Goal: Task Accomplishment & Management: Manage account settings

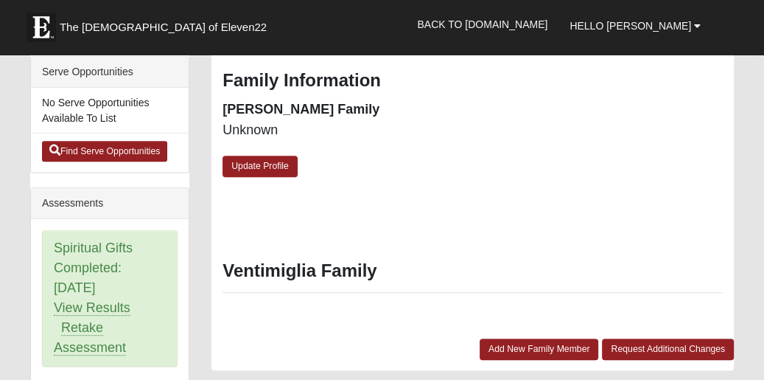
scroll to position [448, 0]
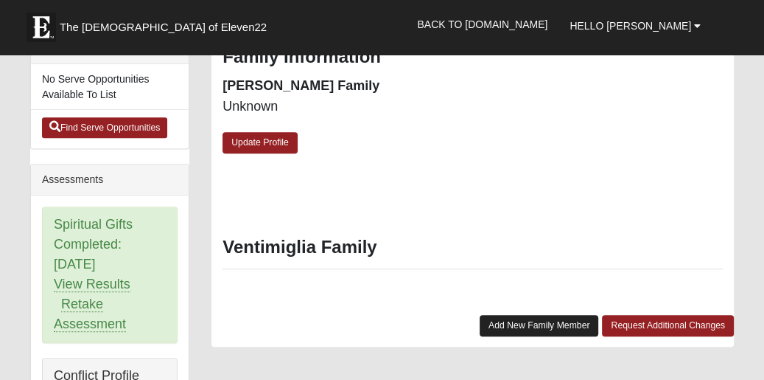
click at [560, 332] on link "Add New Family Member" at bounding box center [539, 325] width 119 height 21
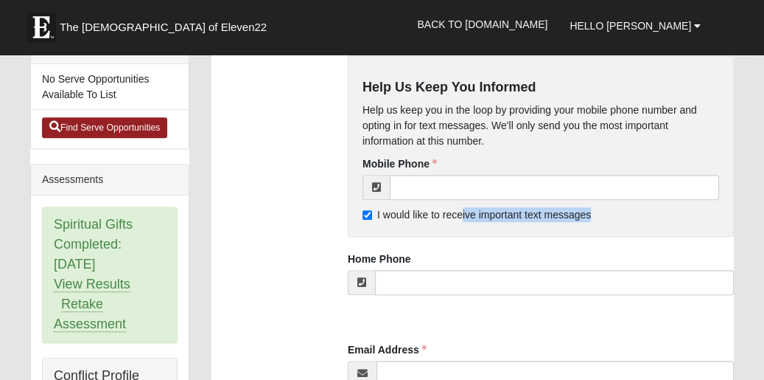
drag, startPoint x: 460, startPoint y: 213, endPoint x: 486, endPoint y: 228, distance: 30.1
click at [486, 228] on div "Help Us Keep You Informed Help us keep you in the loop by providing your mobile…" at bounding box center [541, 145] width 386 height 181
drag, startPoint x: 486, startPoint y: 228, endPoint x: 447, endPoint y: 255, distance: 46.6
click at [447, 255] on div "Home Phone" at bounding box center [541, 272] width 386 height 43
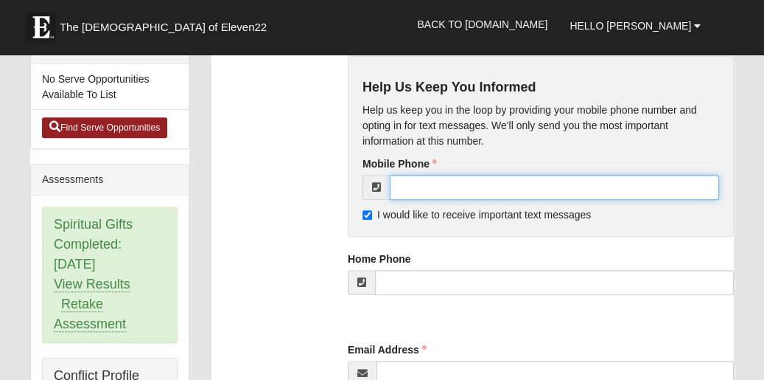
click at [447, 190] on input "tel" at bounding box center [554, 187] width 329 height 25
type input "(631) 838-1580"
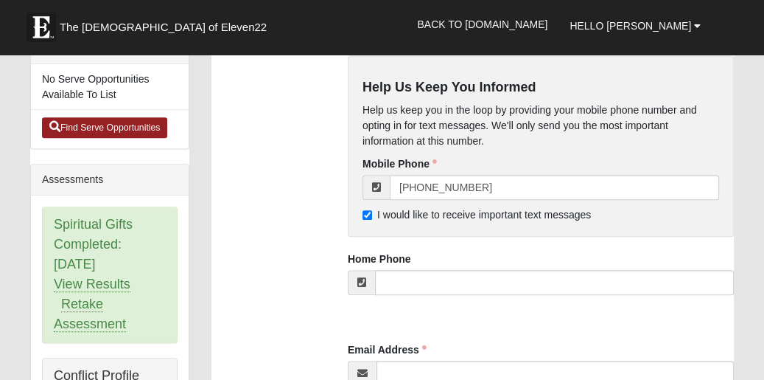
type input "Kathleen"
type input "Ventimiglia"
select select "10"
select select "30"
select select "1964"
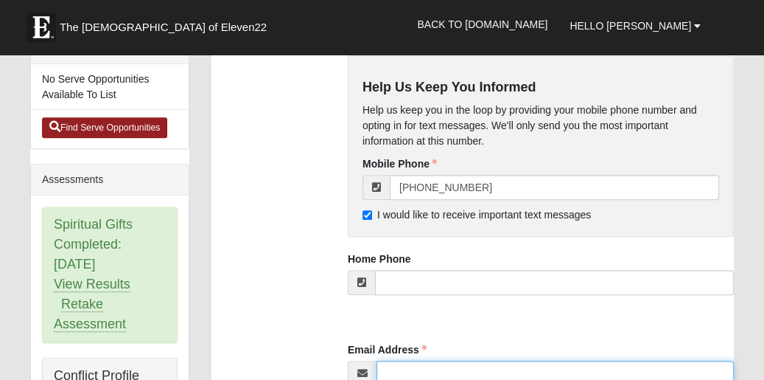
type input "vkat64@aol.com"
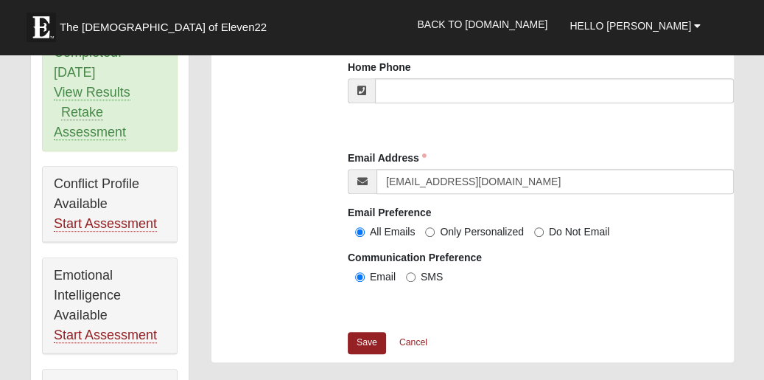
scroll to position [645, 0]
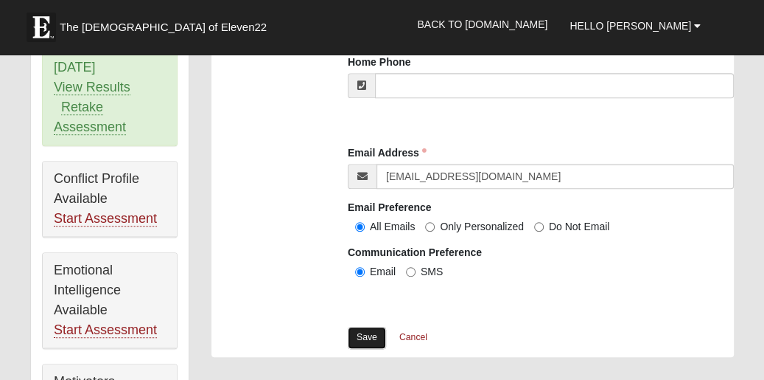
click at [366, 338] on link "Save" at bounding box center [367, 337] width 38 height 21
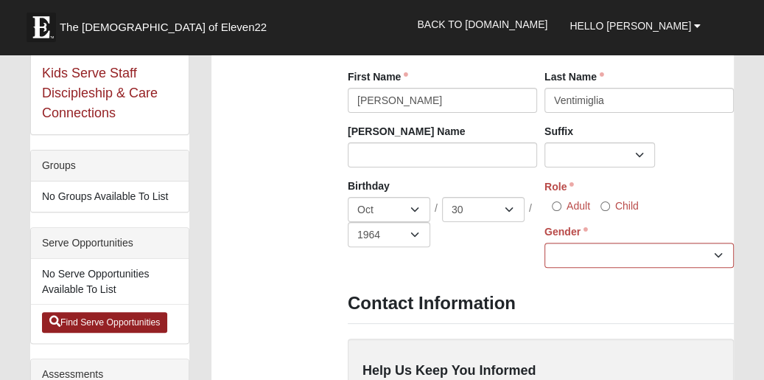
scroll to position [259, 0]
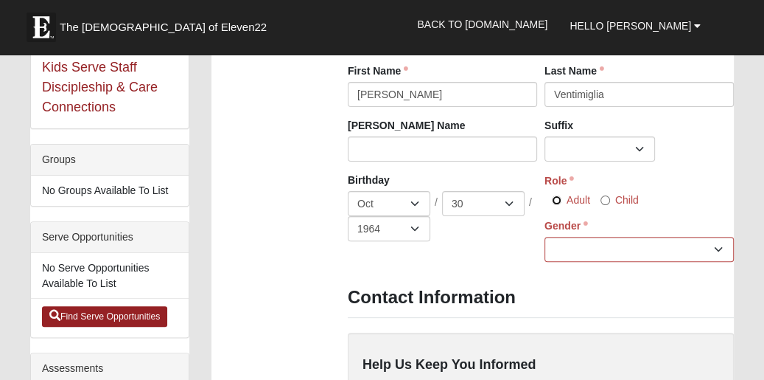
click at [557, 198] on input "Adult" at bounding box center [557, 200] width 10 height 10
radio input "true"
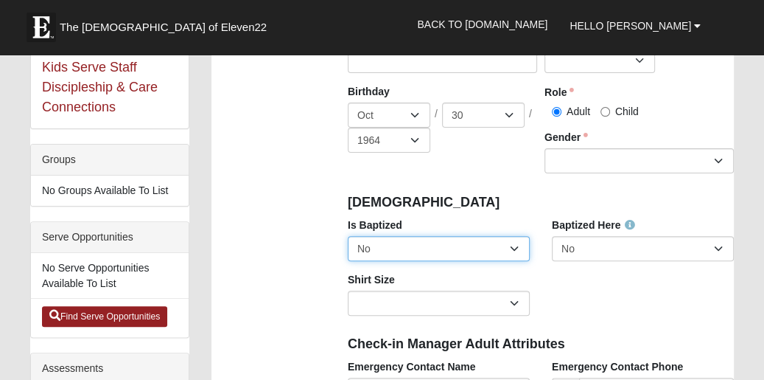
click at [510, 245] on select "No Yes" at bounding box center [439, 248] width 182 height 25
select select "True"
click at [348, 236] on select "No Yes" at bounding box center [439, 248] width 182 height 25
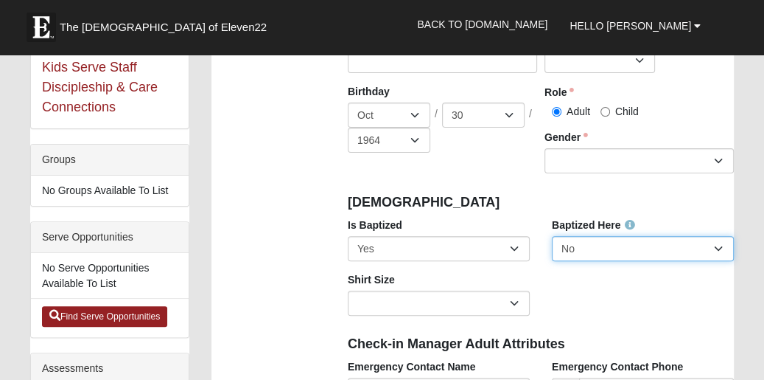
click at [717, 245] on select "No Yes" at bounding box center [643, 248] width 182 height 25
select select "True"
click at [552, 236] on select "No Yes" at bounding box center [643, 248] width 182 height 25
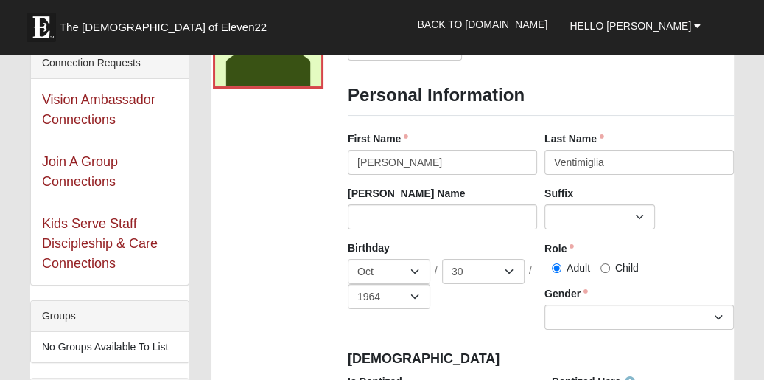
scroll to position [95, 0]
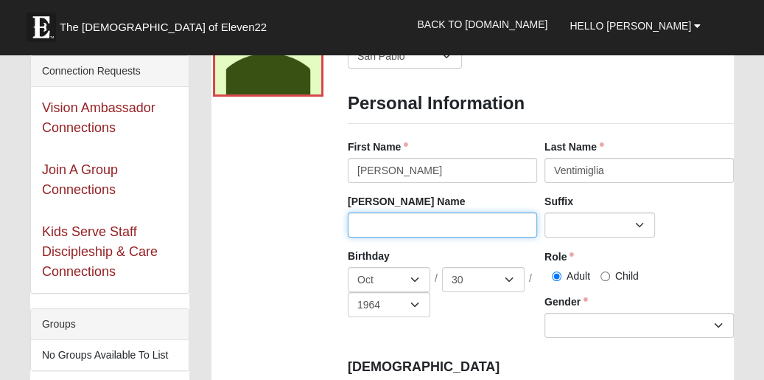
click at [457, 217] on input "Nick Name" at bounding box center [442, 224] width 189 height 25
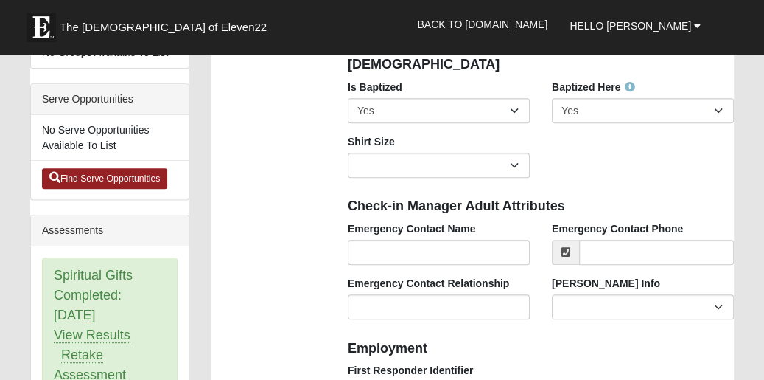
scroll to position [402, 0]
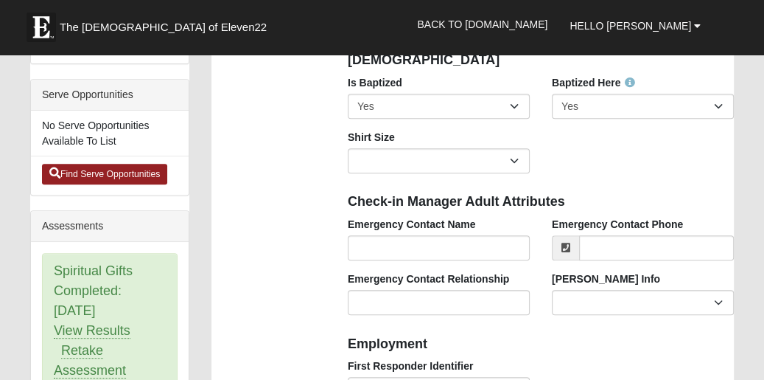
type input "kathy"
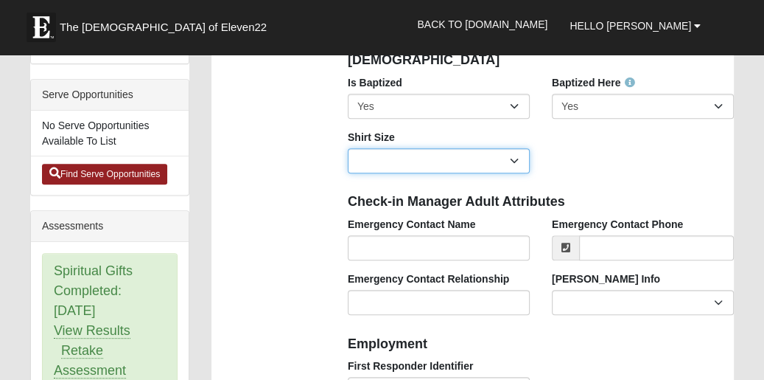
click at [516, 156] on select "Adult Small Adult Medium Adult Large Adult XL Adult XXL Adult 3XL Adult 4XL You…" at bounding box center [439, 160] width 182 height 25
select select "Adult Large"
click at [348, 148] on select "Adult Small Adult Medium Adult Large Adult XL Adult XXL Adult 3XL Adult 4XL You…" at bounding box center [439, 160] width 182 height 25
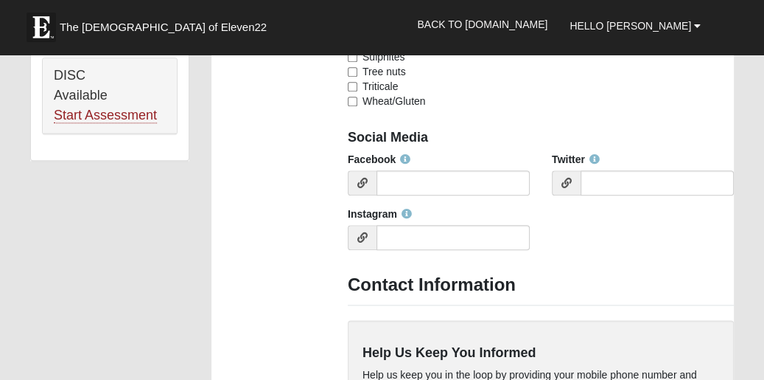
scroll to position [1165, 0]
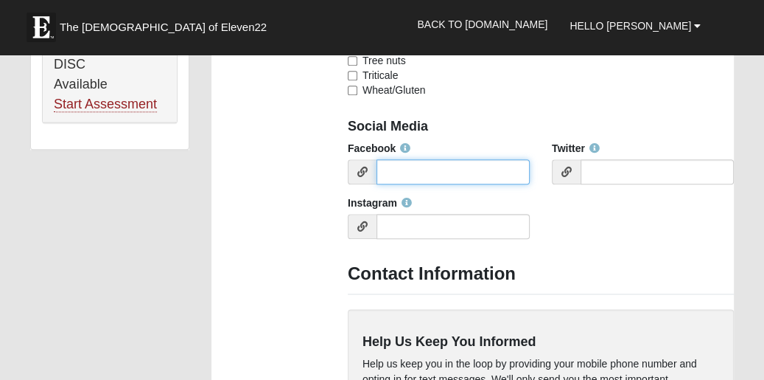
click at [450, 172] on input "Facebook" at bounding box center [453, 171] width 153 height 25
type input "u"
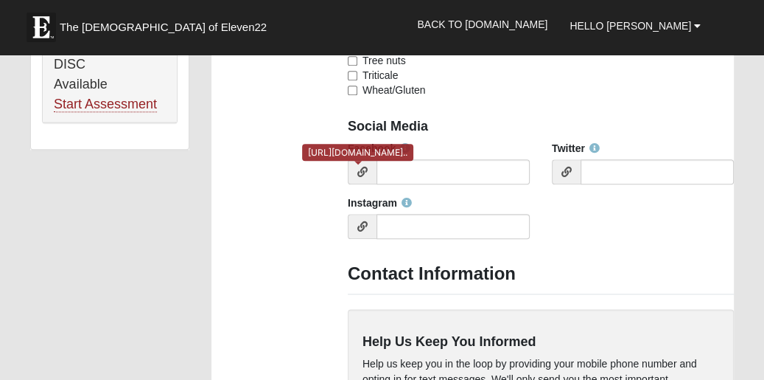
click at [360, 172] on icon at bounding box center [362, 172] width 10 height 10
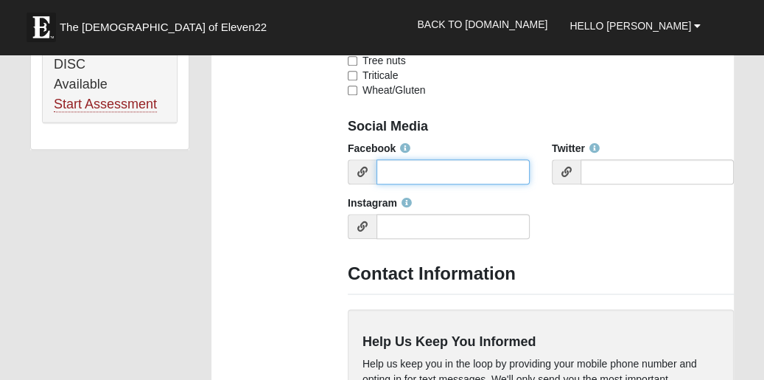
click at [427, 168] on input "Facebook" at bounding box center [453, 171] width 153 height 25
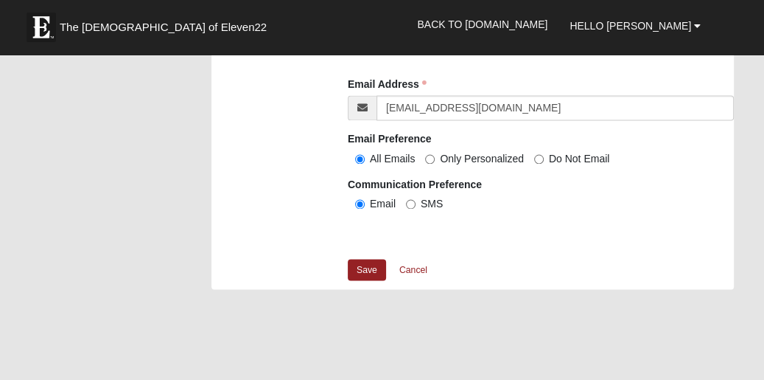
scroll to position [1691, 0]
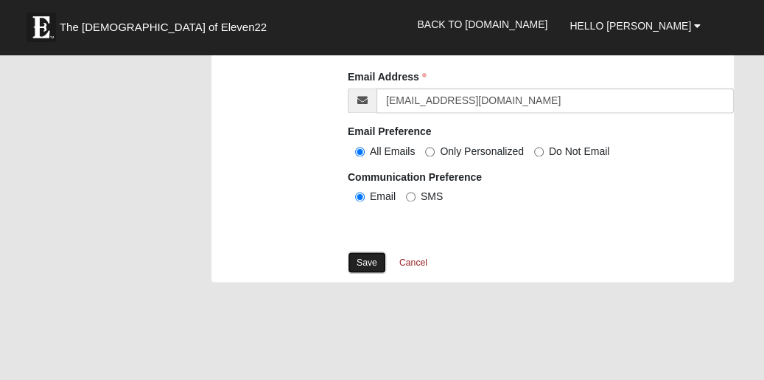
click at [361, 259] on link "Save" at bounding box center [367, 261] width 38 height 21
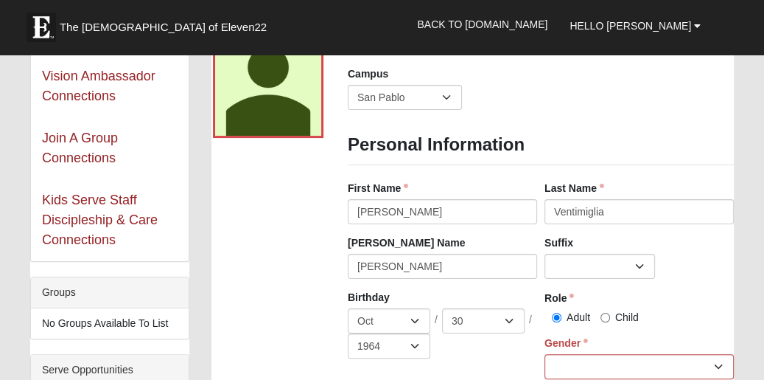
scroll to position [133, 0]
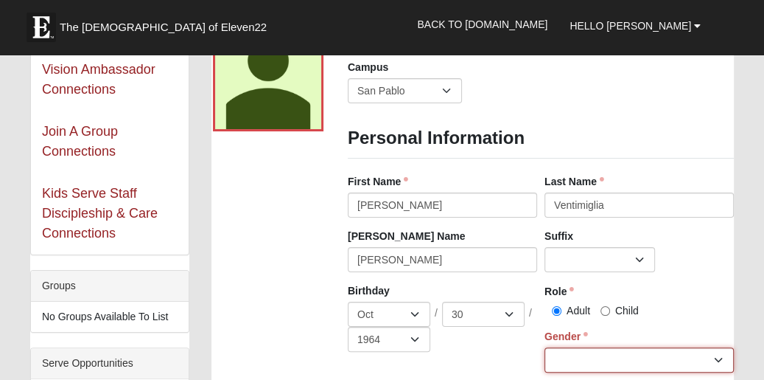
click at [719, 357] on select "Male Female" at bounding box center [639, 359] width 189 height 25
select select "[DEMOGRAPHIC_DATA]"
click at [545, 347] on select "Male Female" at bounding box center [639, 359] width 189 height 25
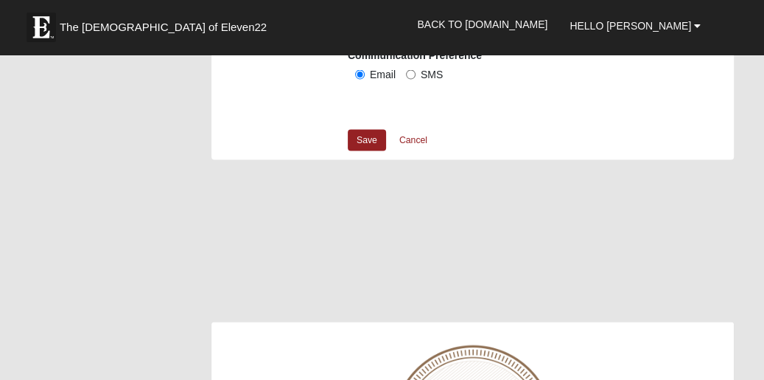
scroll to position [1933, 0]
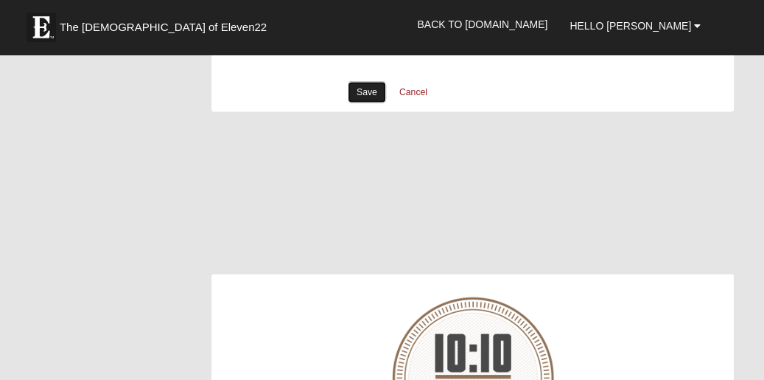
click at [377, 97] on link "Save" at bounding box center [367, 92] width 38 height 21
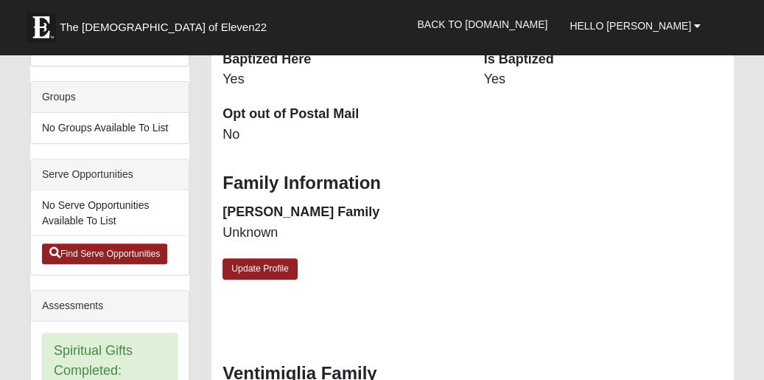
scroll to position [346, 0]
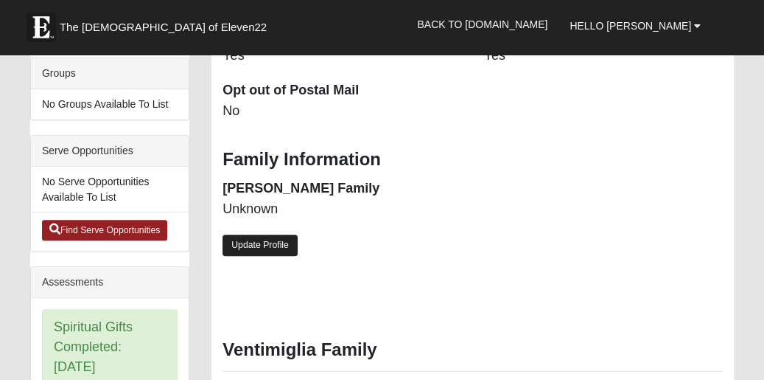
click at [279, 239] on link "Update Profile" at bounding box center [260, 244] width 75 height 21
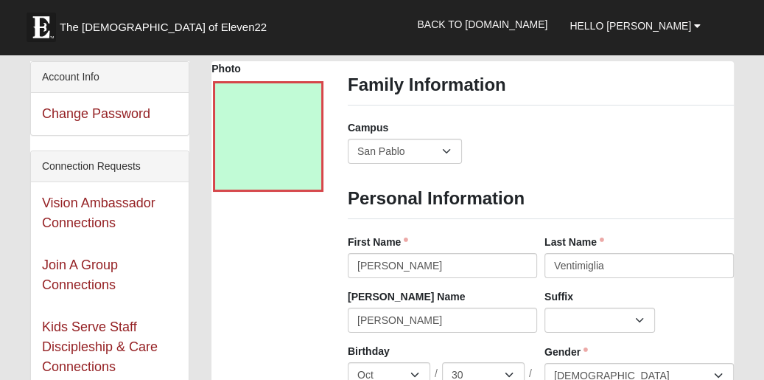
scroll to position [0, 0]
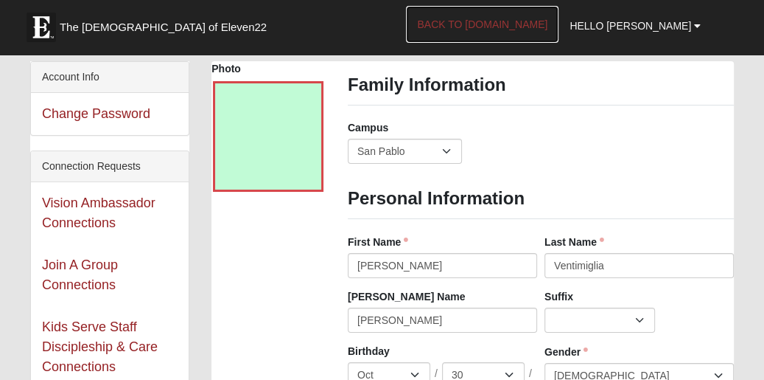
click at [554, 22] on link "Back to COE22.com" at bounding box center [482, 24] width 153 height 37
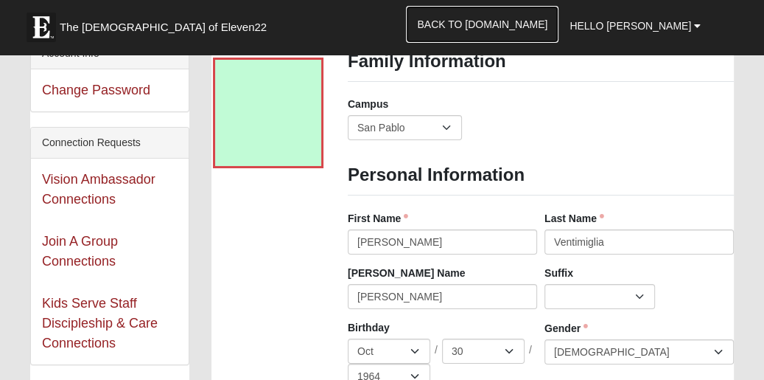
scroll to position [47, 0]
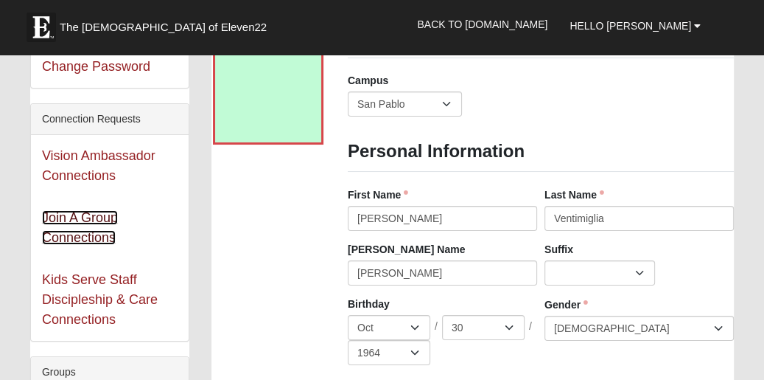
click at [81, 229] on link "Join A Group Connections" at bounding box center [80, 227] width 76 height 35
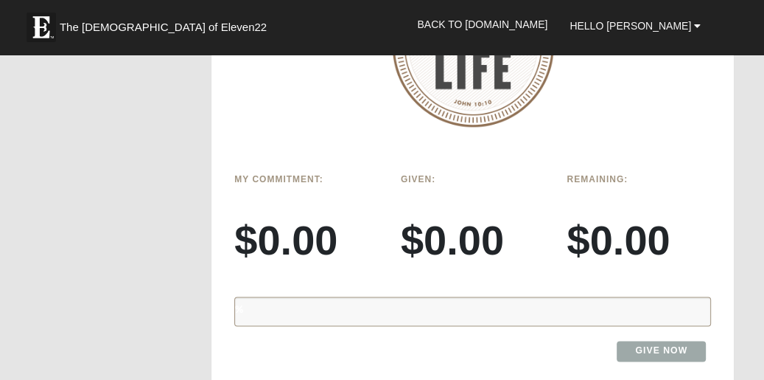
scroll to position [1359, 0]
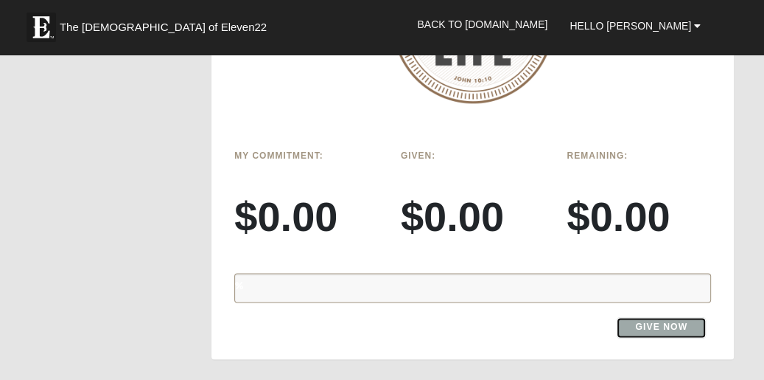
click at [666, 317] on link "Give Now" at bounding box center [661, 327] width 89 height 20
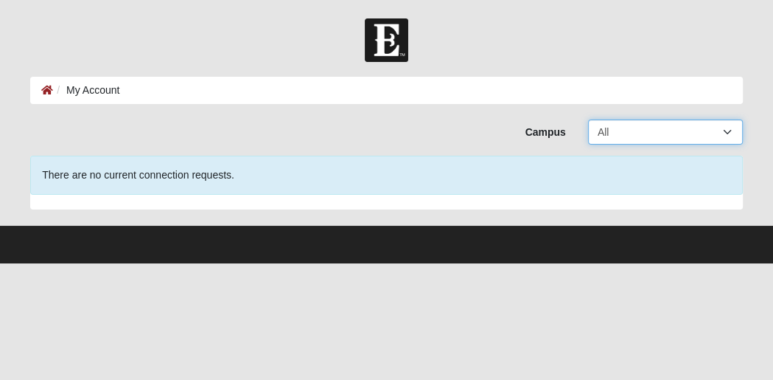
click at [726, 128] on select "All Arlington Baymeadows College Park Orlando (Coming Soon) Eleven22 Online Fle…" at bounding box center [665, 131] width 155 height 25
select select "3"
click at [588, 119] on select "All Arlington Baymeadows College Park Orlando (Coming Soon) Eleven22 Online Fle…" at bounding box center [665, 131] width 155 height 25
click at [94, 88] on li "My Account" at bounding box center [86, 90] width 66 height 15
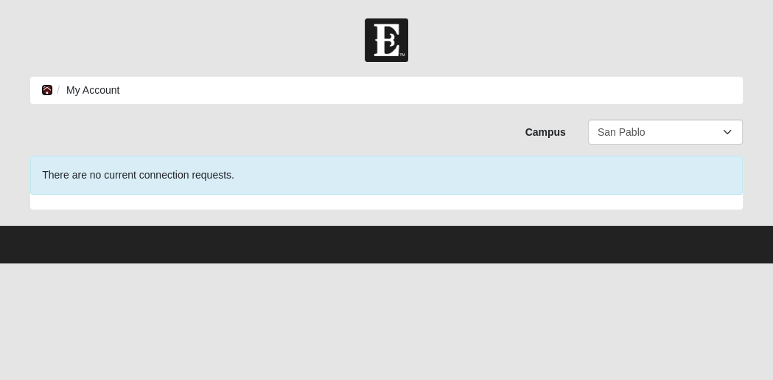
click at [47, 86] on icon at bounding box center [47, 90] width 12 height 10
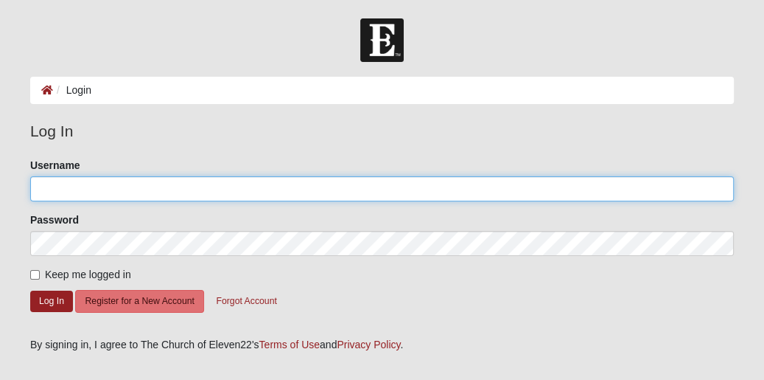
type input "vkat64"
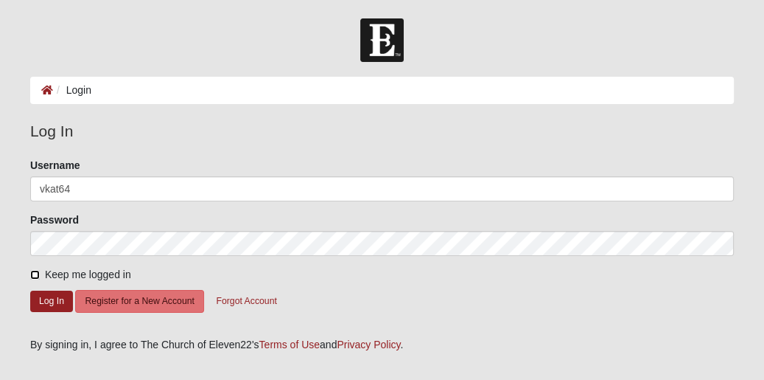
click at [35, 275] on input "Keep me logged in" at bounding box center [35, 275] width 10 height 10
checkbox input "true"
click at [39, 300] on button "Log In" at bounding box center [51, 300] width 43 height 21
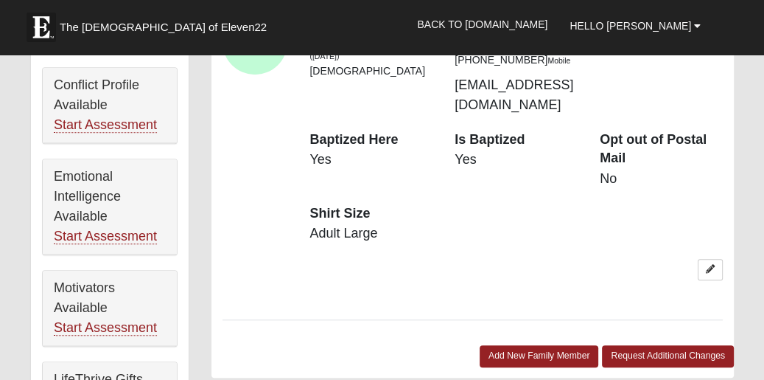
scroll to position [762, 0]
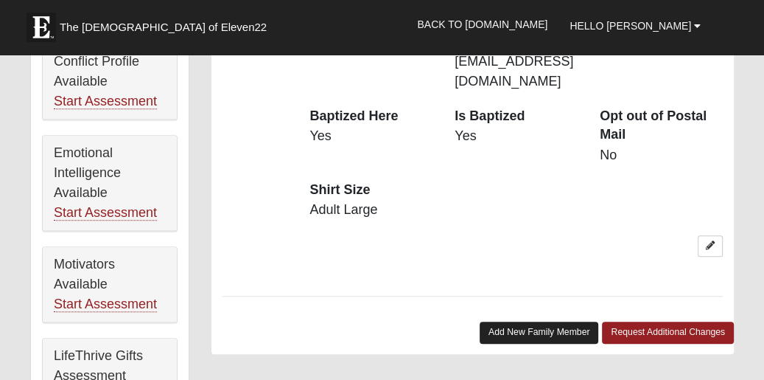
click at [568, 321] on link "Add New Family Member" at bounding box center [539, 331] width 119 height 21
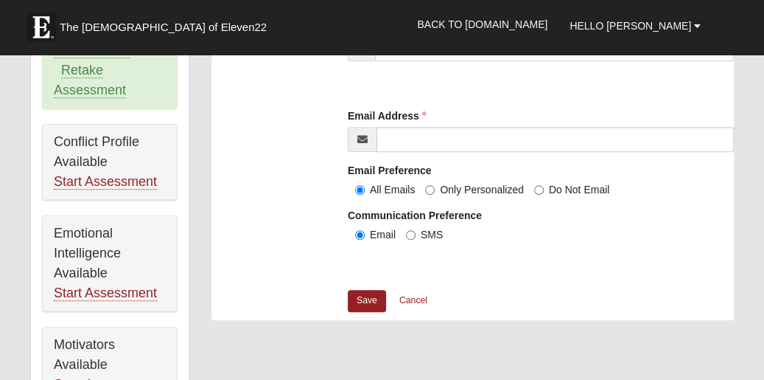
scroll to position [705, 0]
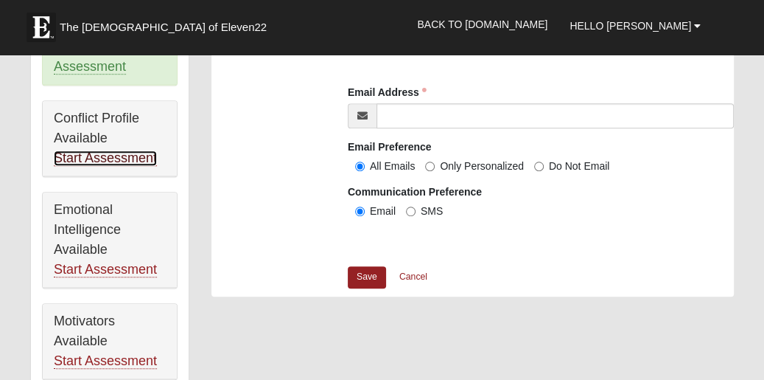
click at [143, 156] on link "Start Assessment" at bounding box center [105, 157] width 103 height 15
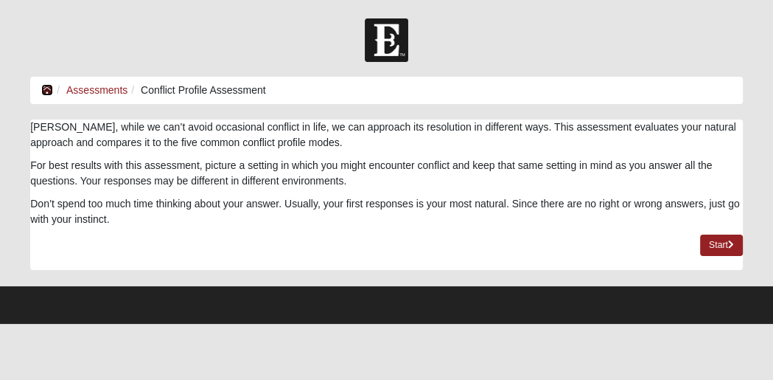
click at [43, 90] on icon at bounding box center [47, 90] width 12 height 10
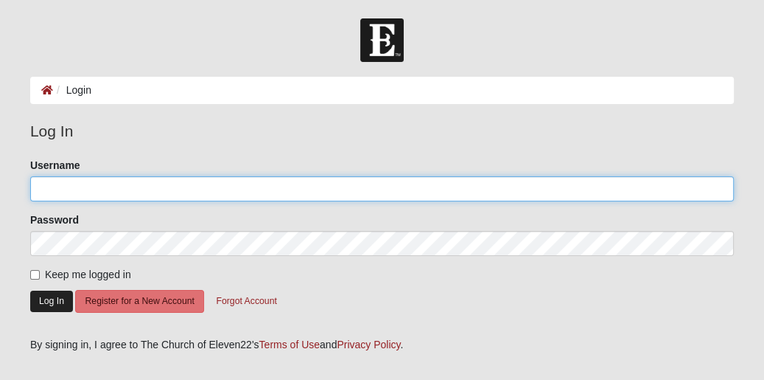
type input "vkat64"
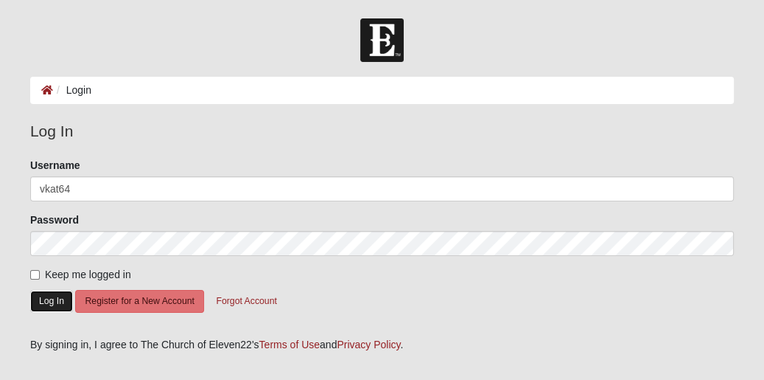
click at [52, 296] on button "Log In" at bounding box center [51, 300] width 43 height 21
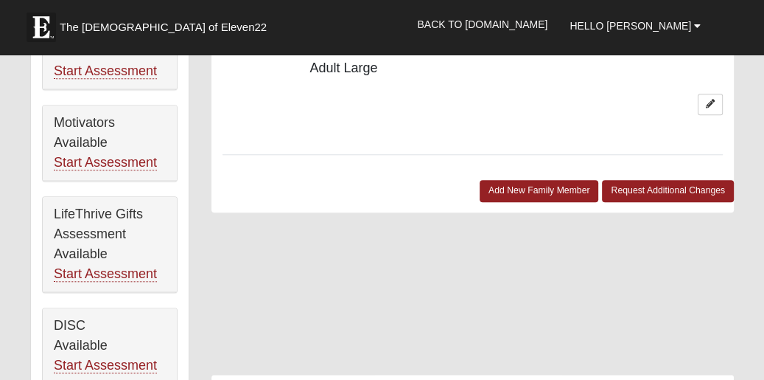
scroll to position [927, 0]
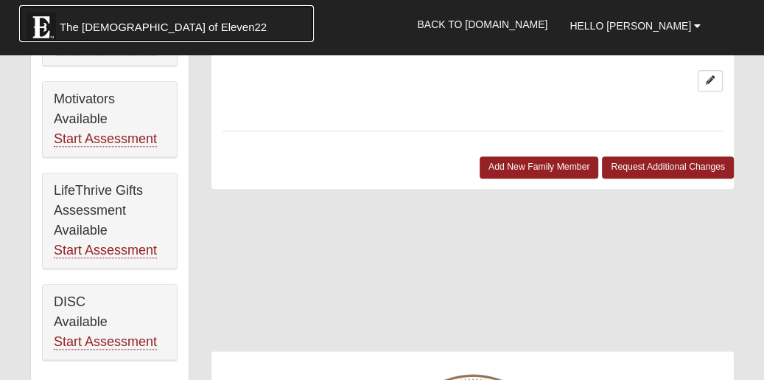
click at [108, 23] on span "The [DEMOGRAPHIC_DATA] of Eleven22" at bounding box center [163, 27] width 207 height 15
